Goal: Transaction & Acquisition: Purchase product/service

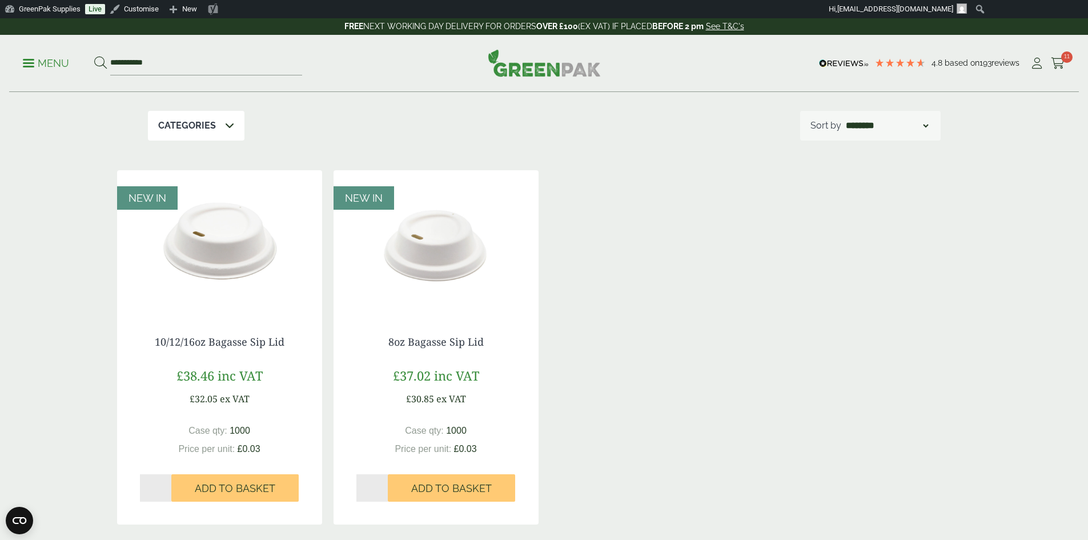
click at [524, 61] on img at bounding box center [544, 62] width 113 height 27
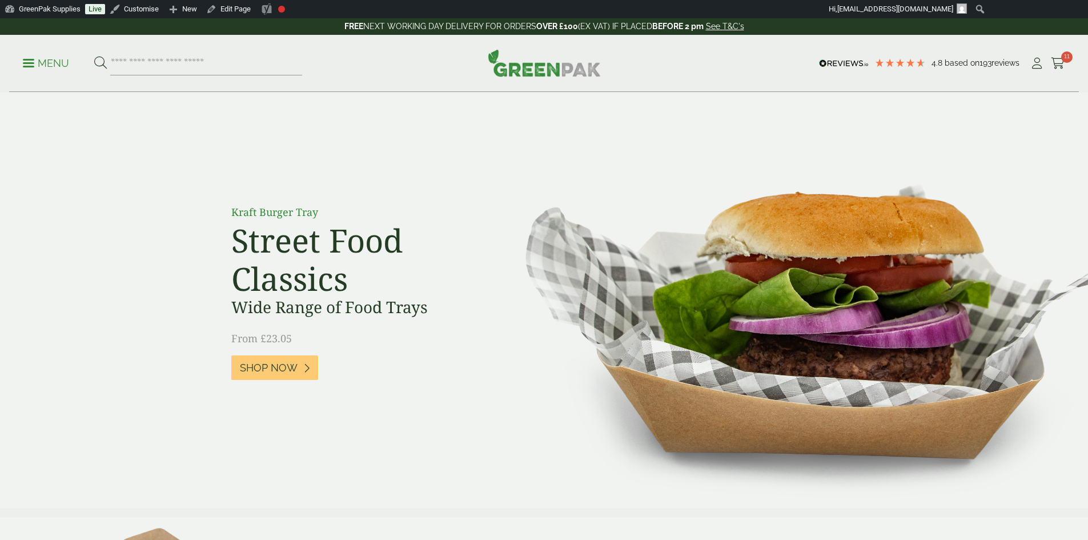
click at [201, 65] on input "search" at bounding box center [206, 63] width 192 height 24
click at [32, 11] on link "GreenPak Supplies" at bounding box center [42, 9] width 85 height 18
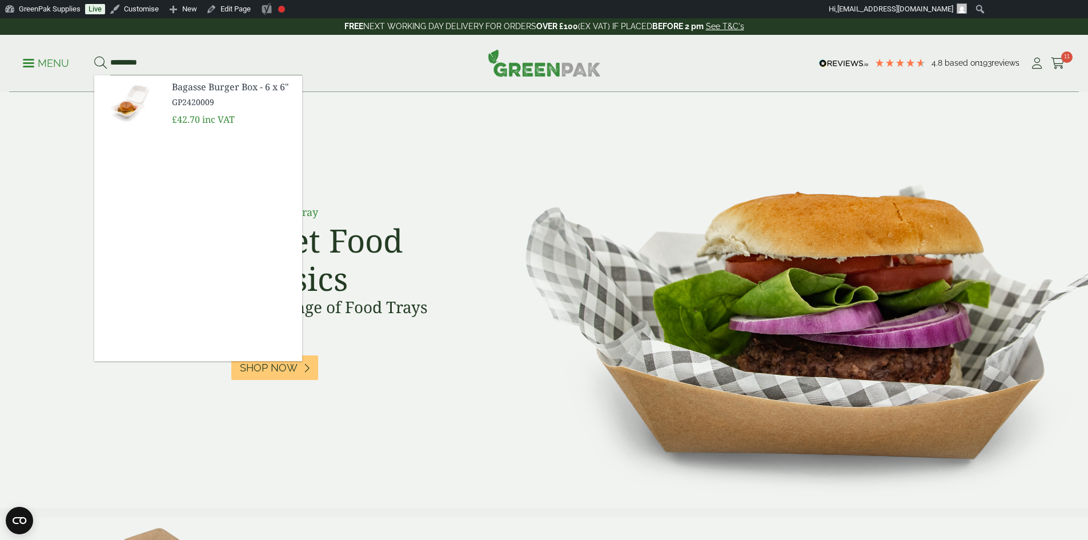
type input "*********"
click at [94, 56] on button at bounding box center [100, 63] width 13 height 15
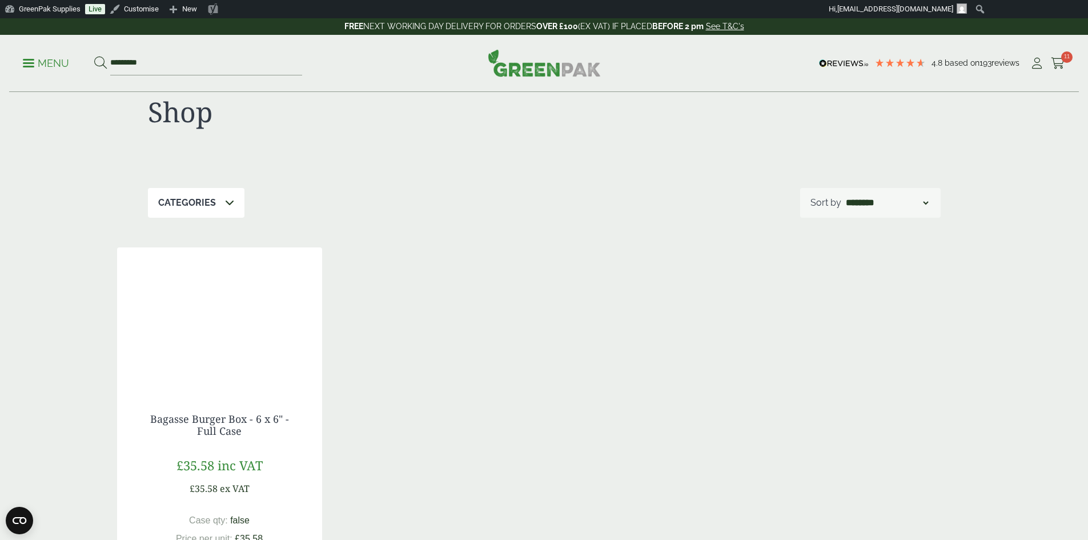
scroll to position [57, 0]
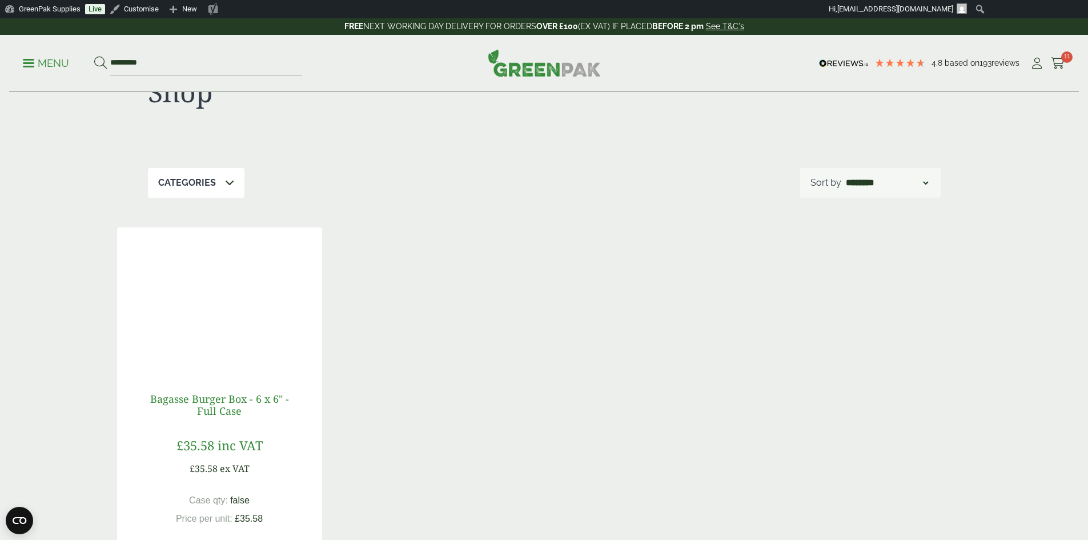
click at [217, 392] on link "Bagasse Burger Box - 6 x 6" - Full Case" at bounding box center [219, 405] width 139 height 26
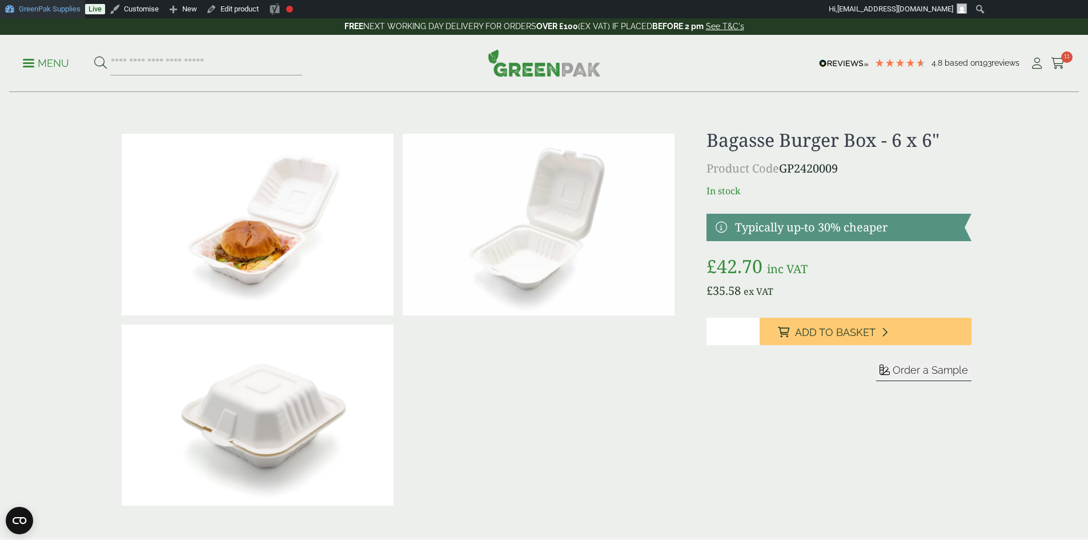
click at [47, 7] on link "GreenPak Supplies" at bounding box center [42, 9] width 85 height 18
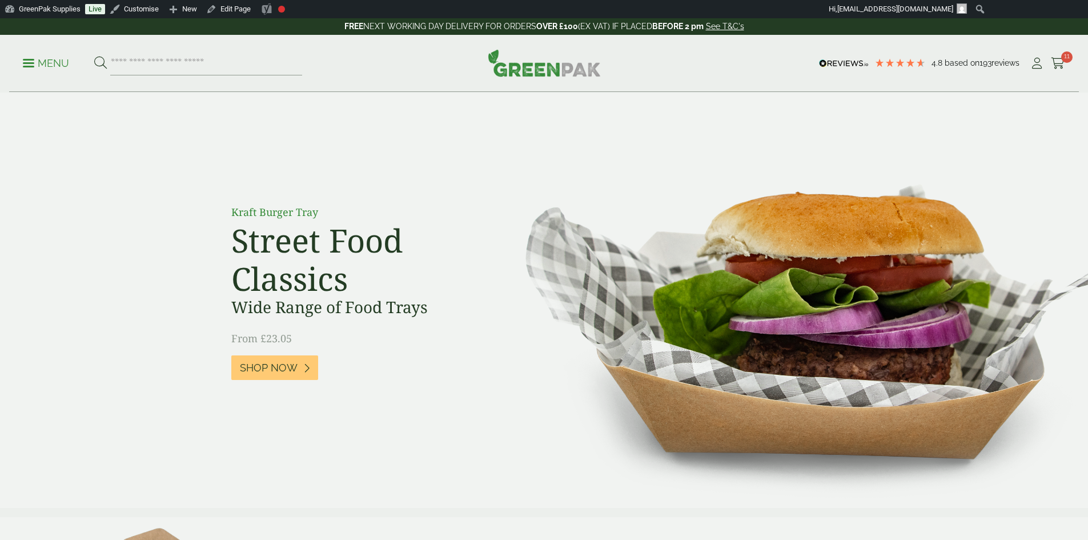
click at [218, 59] on input "search" at bounding box center [206, 63] width 192 height 24
type input "**********"
click at [94, 56] on button at bounding box center [100, 63] width 13 height 15
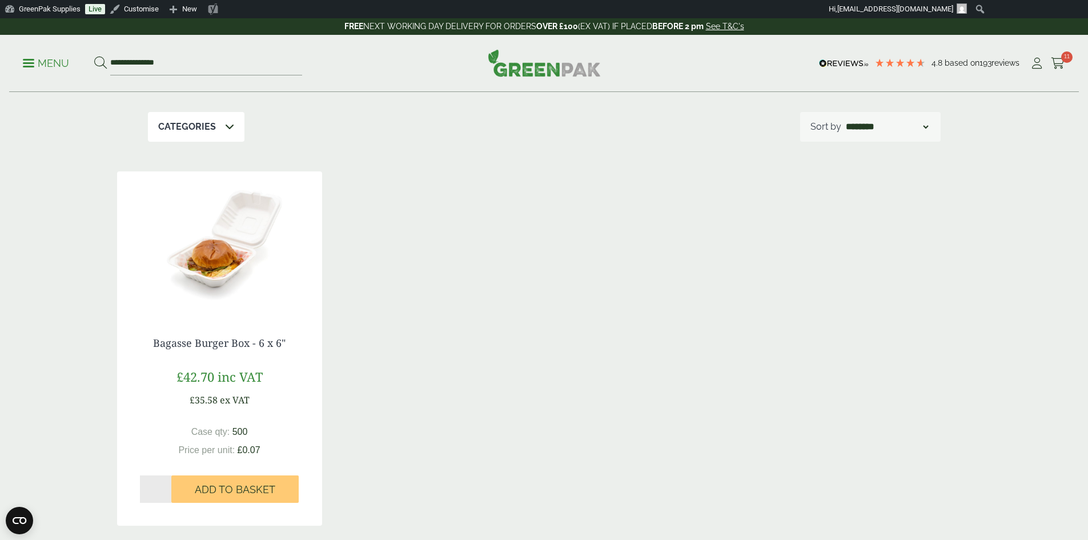
scroll to position [171, 0]
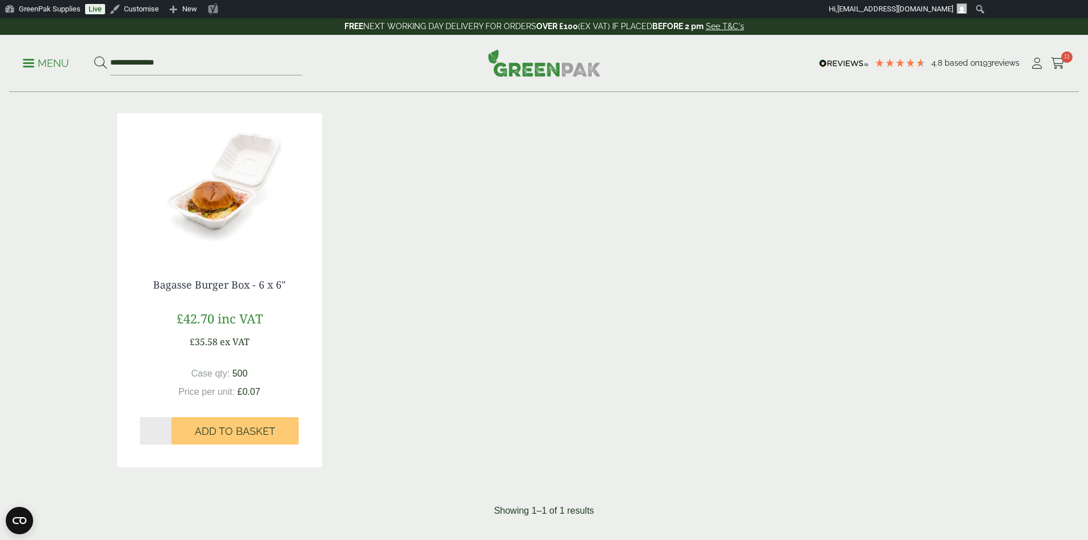
click at [215, 323] on p "£42.70 inc VAT" at bounding box center [220, 318] width 86 height 19
click at [217, 318] on p "£42.70 inc VAT" at bounding box center [220, 318] width 86 height 19
click at [219, 284] on link "Bagasse Burger Box - 6 x 6"" at bounding box center [219, 285] width 133 height 14
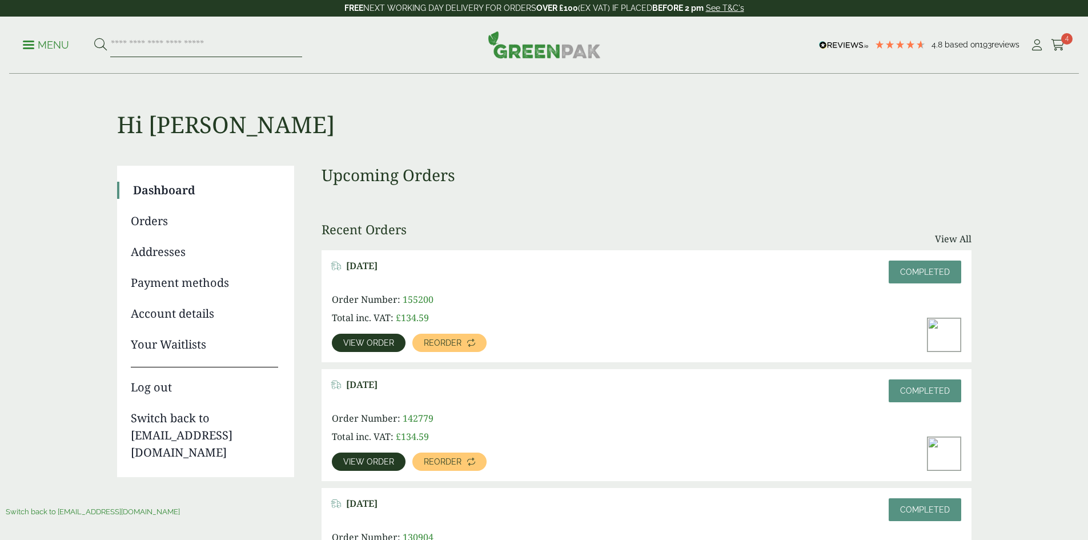
click at [181, 40] on input "search" at bounding box center [206, 45] width 192 height 24
type input "**********"
click at [94, 38] on button at bounding box center [100, 45] width 13 height 15
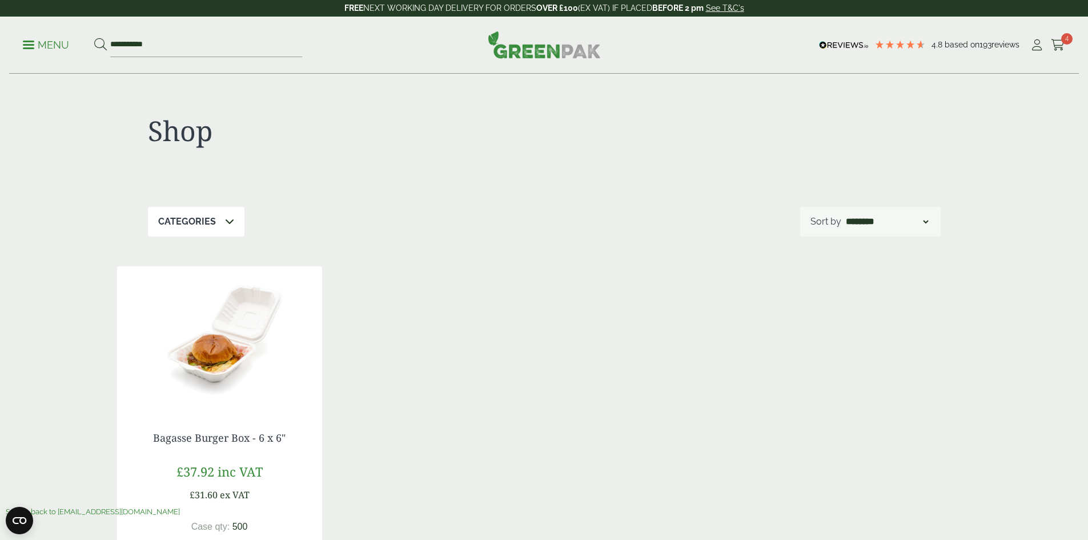
click at [70, 508] on link "Switch back to [EMAIL_ADDRESS][DOMAIN_NAME]" at bounding box center [93, 511] width 174 height 9
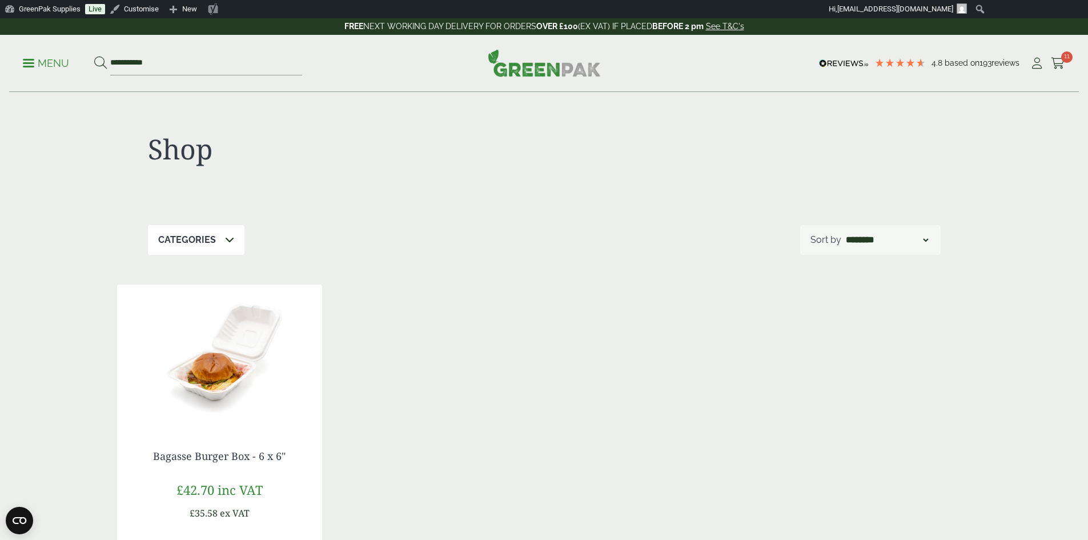
click at [522, 71] on img at bounding box center [544, 62] width 113 height 27
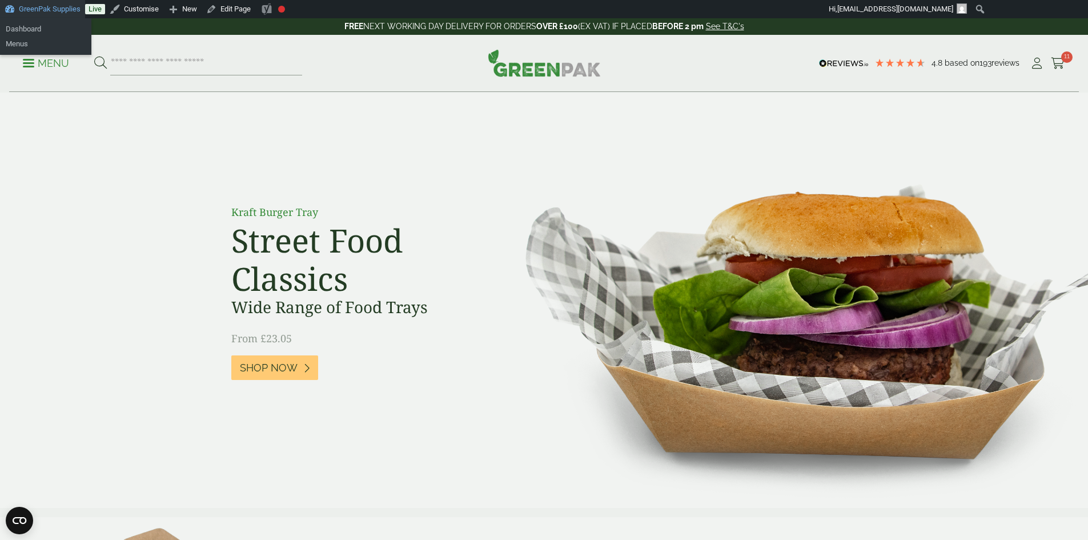
click at [43, 12] on link "GreenPak Supplies" at bounding box center [42, 9] width 85 height 18
